Goal: Task Accomplishment & Management: Complete application form

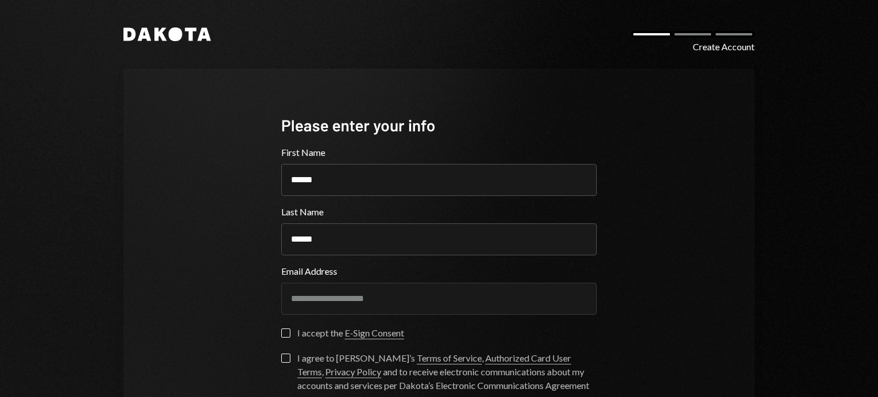
scroll to position [108, 0]
click at [708, 37] on div at bounding box center [692, 34] width 41 height 7
click at [752, 35] on div "**********" at bounding box center [439, 253] width 686 height 506
